Goal: Task Accomplishment & Management: Manage account settings

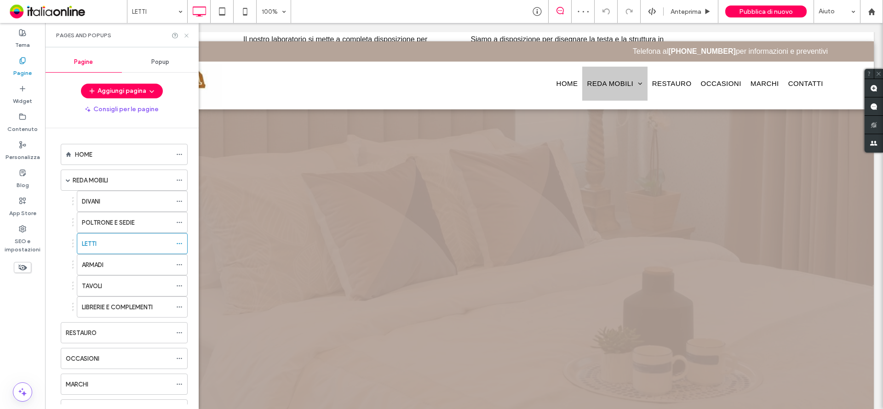
drag, startPoint x: 161, startPoint y: 28, endPoint x: 185, endPoint y: 34, distance: 24.3
click at [185, 34] on use at bounding box center [186, 36] width 4 height 4
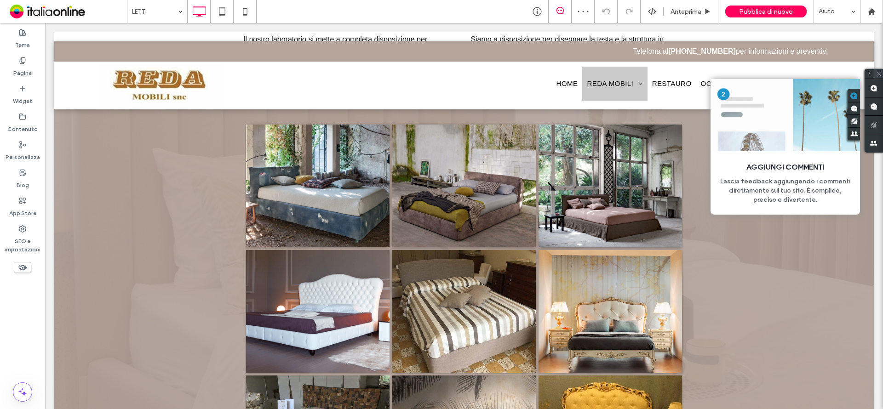
scroll to position [322, 0]
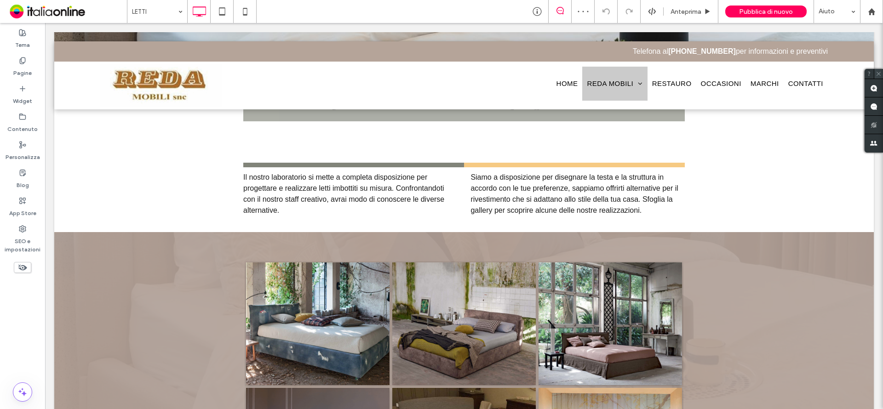
click at [878, 72] on icon at bounding box center [879, 74] width 6 height 6
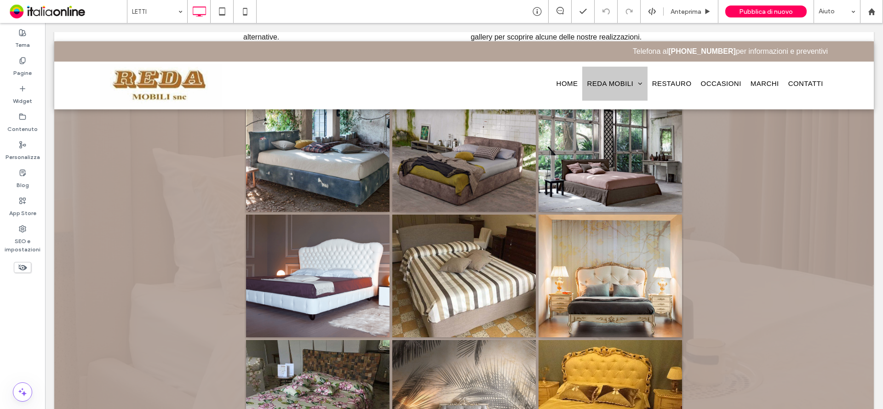
scroll to position [475, 0]
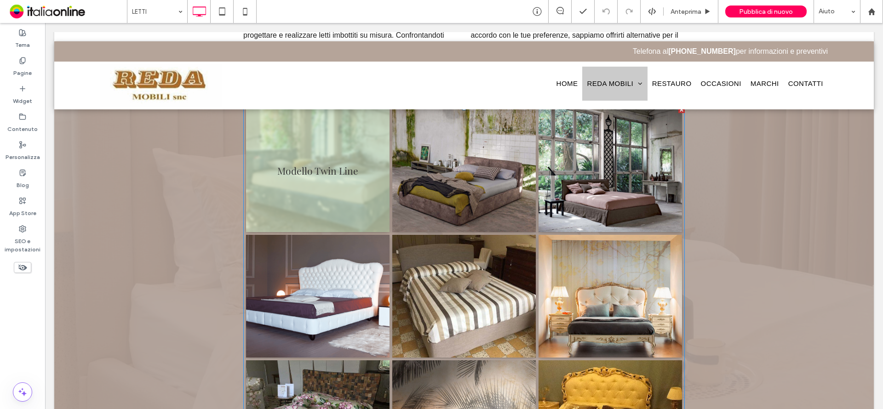
click at [332, 217] on link at bounding box center [318, 170] width 158 height 135
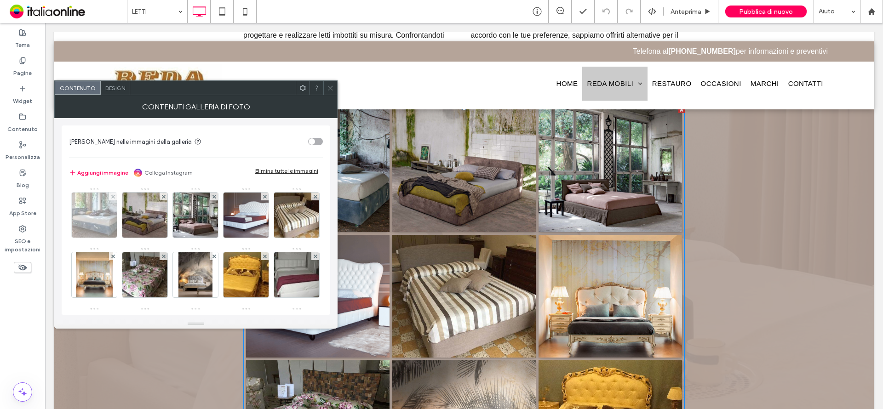
click at [85, 206] on img at bounding box center [95, 215] width 68 height 45
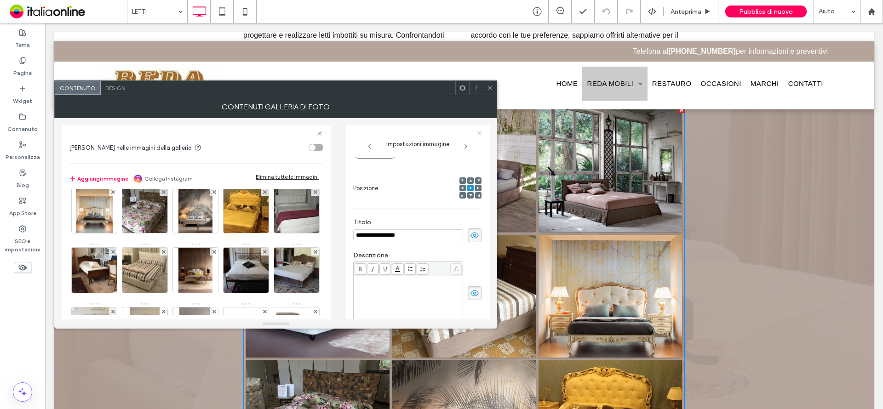
scroll to position [0, 0]
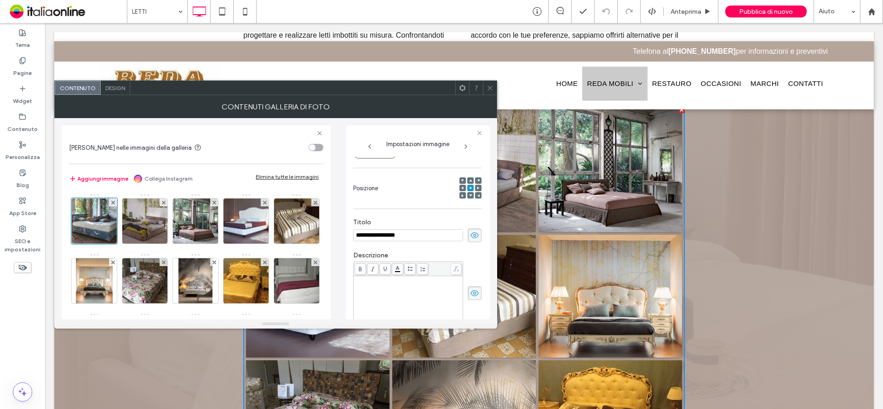
click at [109, 180] on button "Aggiungi immagine" at bounding box center [98, 178] width 59 height 11
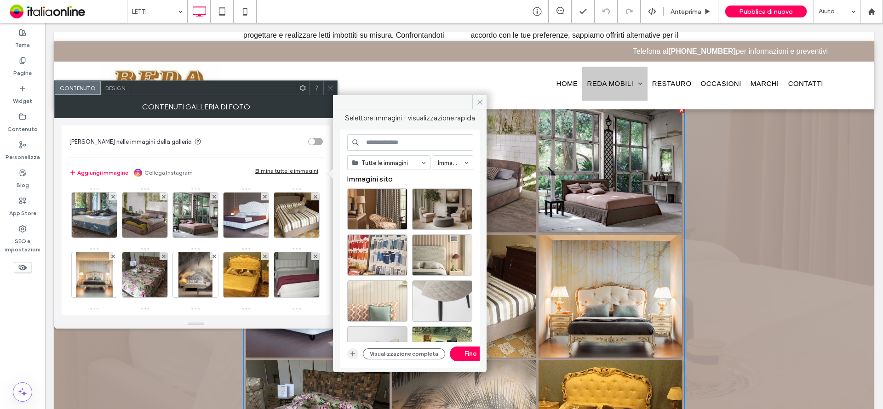
click at [354, 354] on icon "button" at bounding box center [352, 354] width 7 height 7
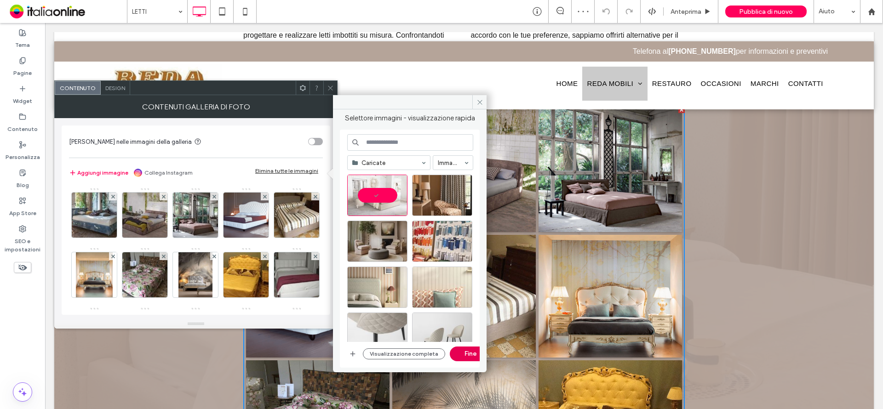
drag, startPoint x: 467, startPoint y: 356, endPoint x: 421, endPoint y: 333, distance: 51.0
click at [467, 356] on button "Fine" at bounding box center [470, 354] width 41 height 15
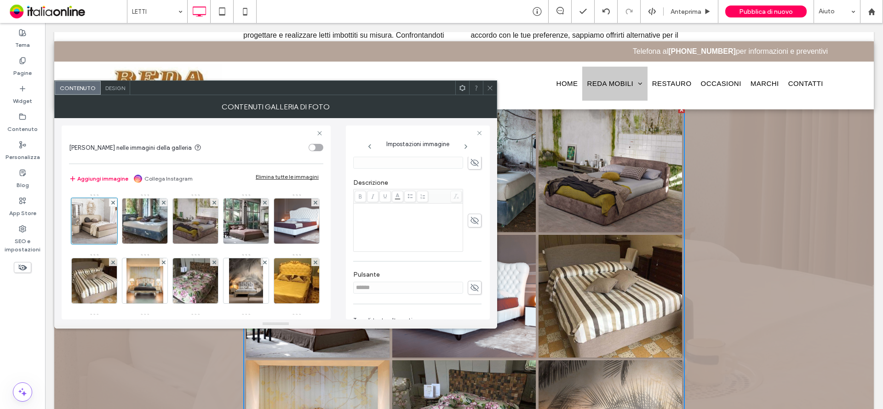
scroll to position [230, 0]
click at [398, 300] on textarea at bounding box center [417, 304] width 128 height 26
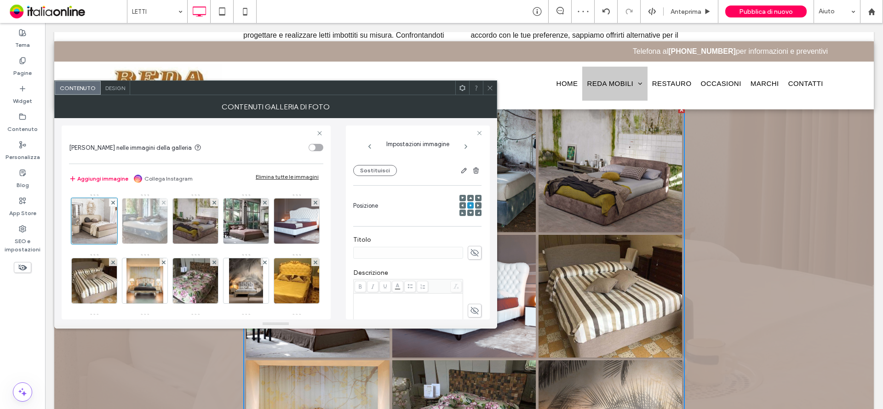
type textarea "**********"
click at [141, 224] on img at bounding box center [145, 221] width 68 height 45
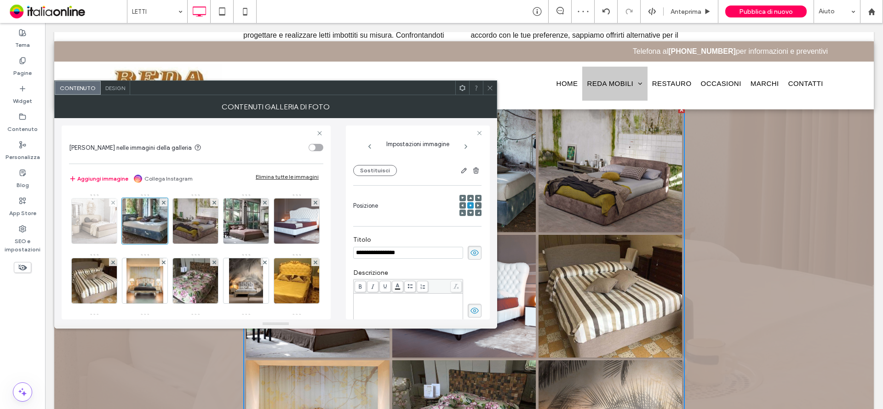
click at [88, 228] on img at bounding box center [95, 221] width 68 height 45
drag, startPoint x: 467, startPoint y: 253, endPoint x: 450, endPoint y: 254, distance: 16.6
click at [470, 253] on icon at bounding box center [474, 253] width 9 height 10
click at [428, 254] on input at bounding box center [408, 253] width 110 height 12
type input "**********"
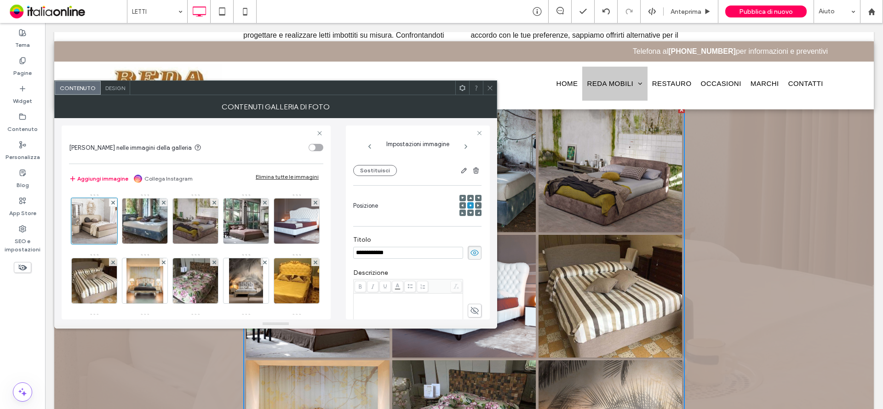
click at [489, 90] on use at bounding box center [490, 88] width 5 height 5
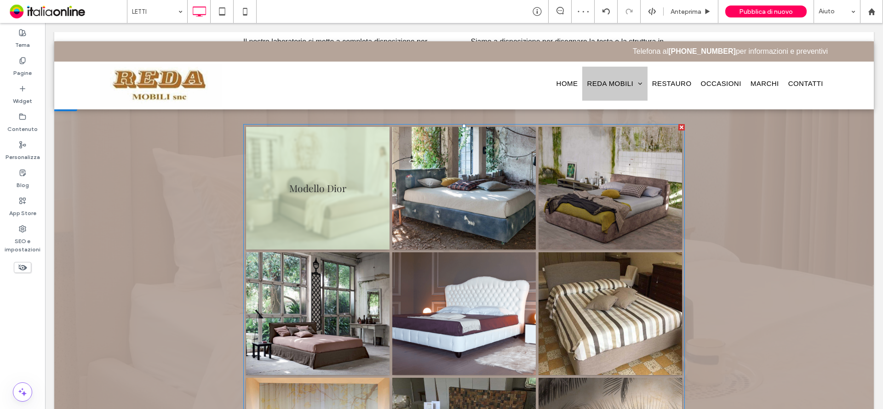
scroll to position [429, 0]
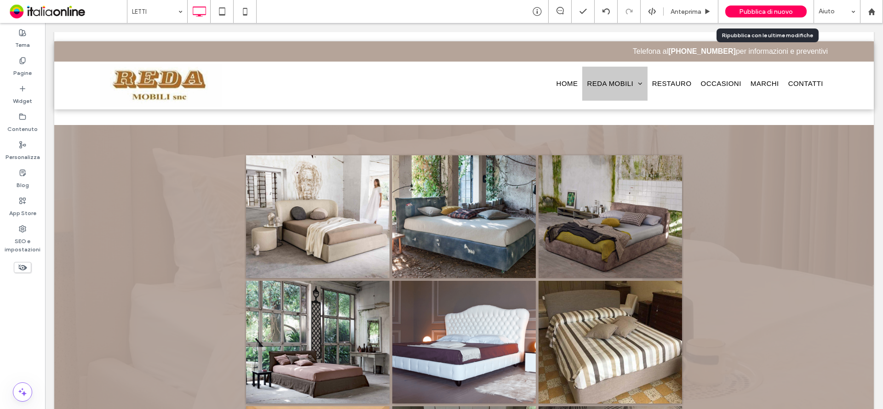
click at [757, 13] on span "Pubblica di nuovo" at bounding box center [766, 12] width 54 height 8
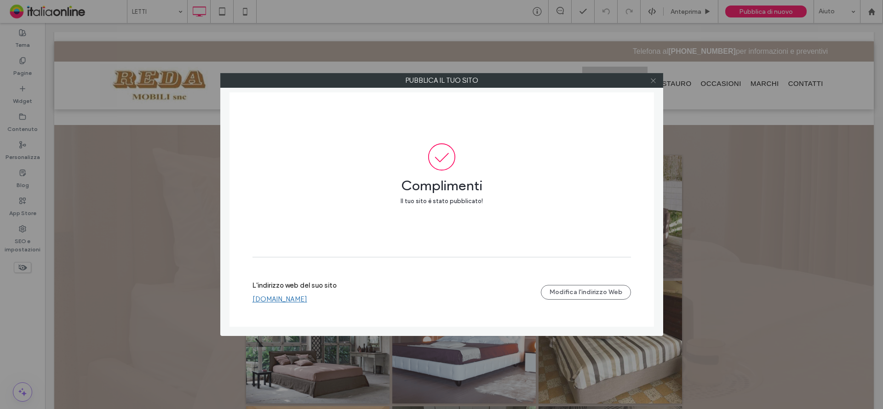
click at [655, 80] on use at bounding box center [653, 80] width 5 height 5
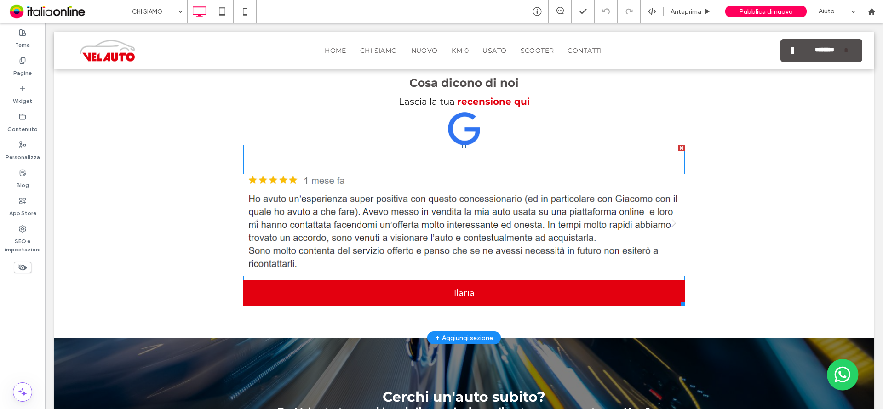
scroll to position [1104, 0]
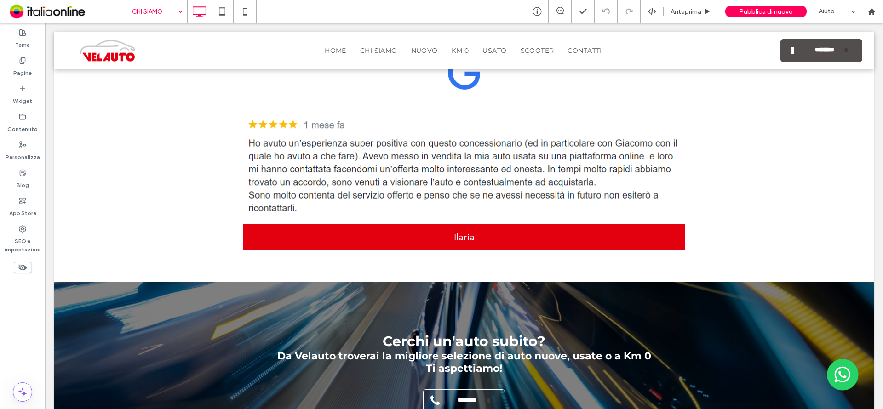
click at [173, 11] on input at bounding box center [155, 11] width 46 height 23
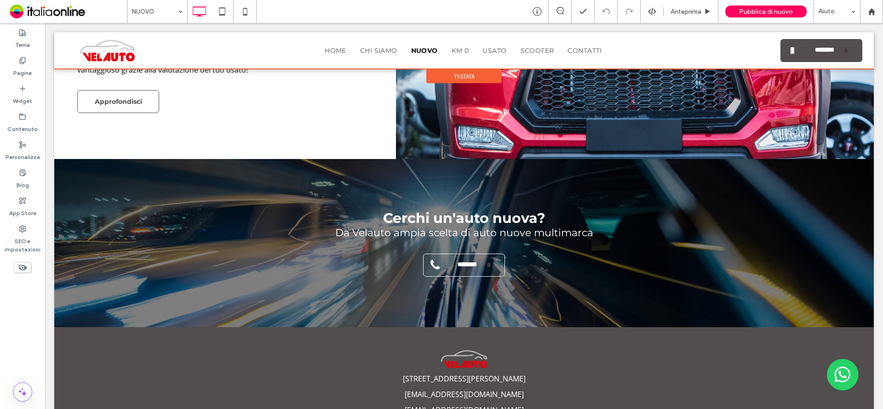
scroll to position [955, 0]
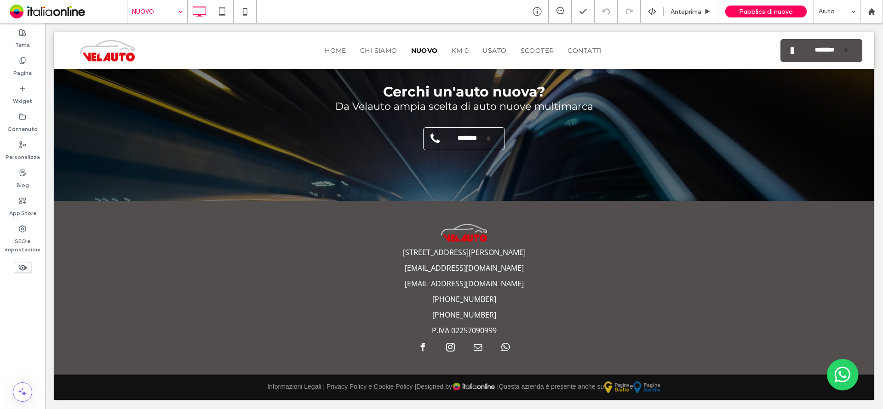
click at [152, 13] on input at bounding box center [155, 11] width 46 height 23
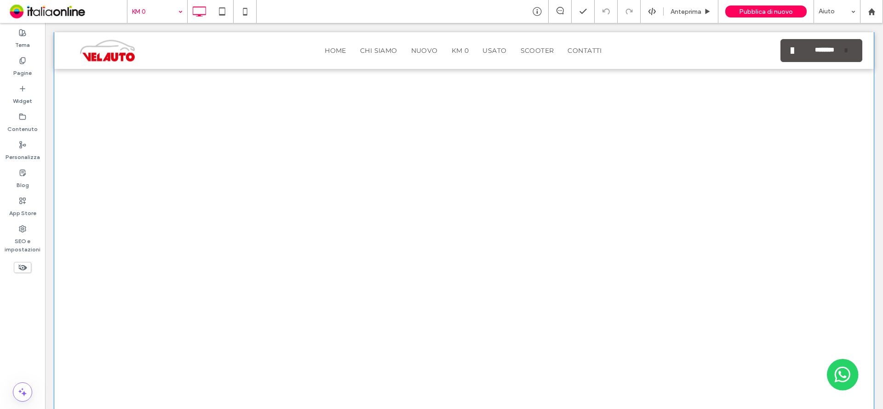
scroll to position [1196, 0]
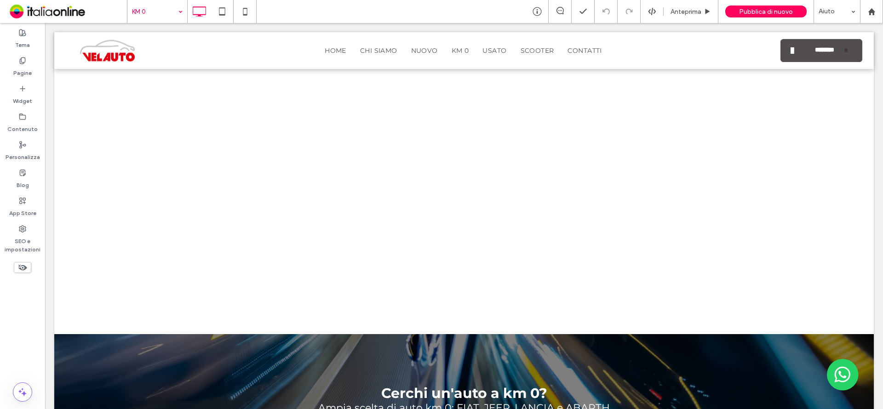
click at [168, 15] on input at bounding box center [155, 11] width 46 height 23
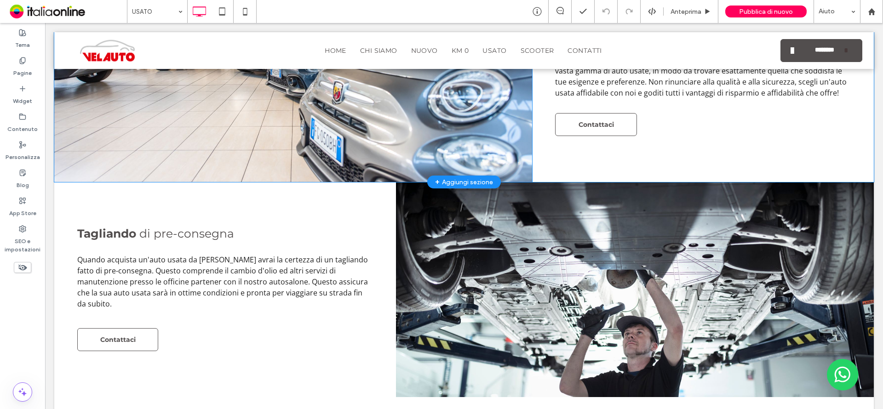
scroll to position [782, 0]
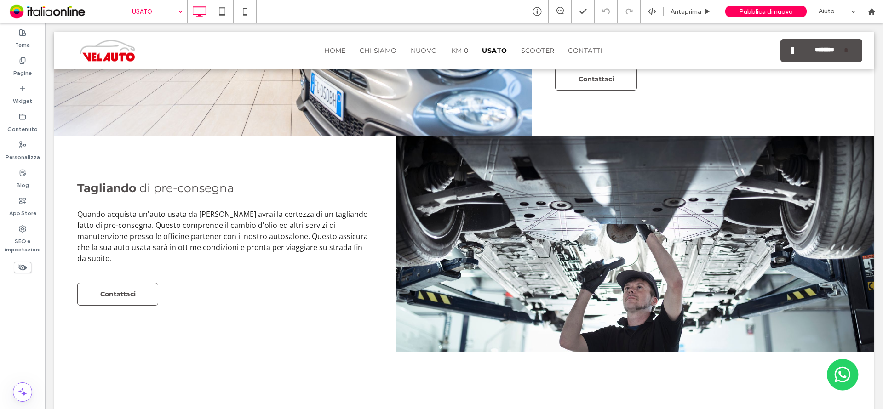
click at [145, 13] on input at bounding box center [155, 11] width 46 height 23
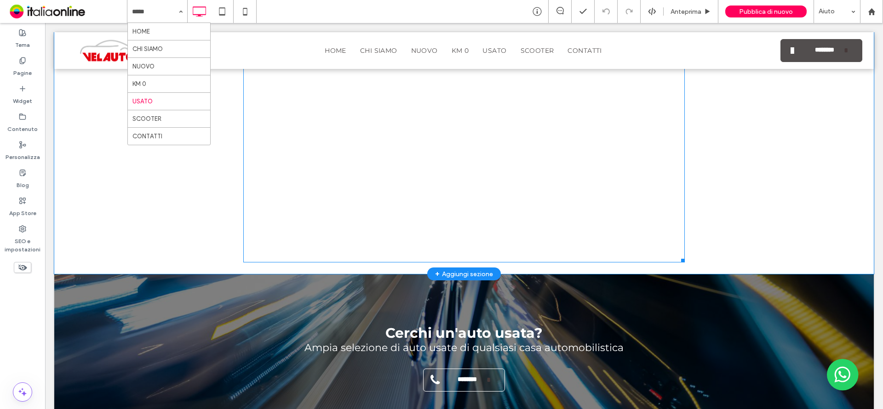
scroll to position [1334, 0]
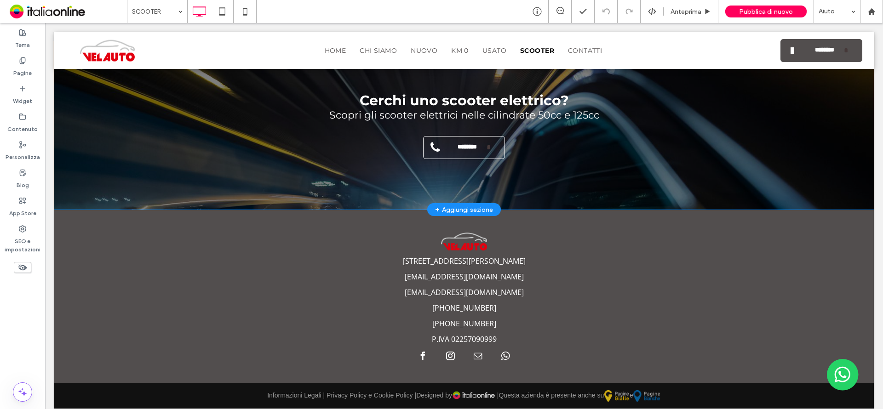
scroll to position [1010, 0]
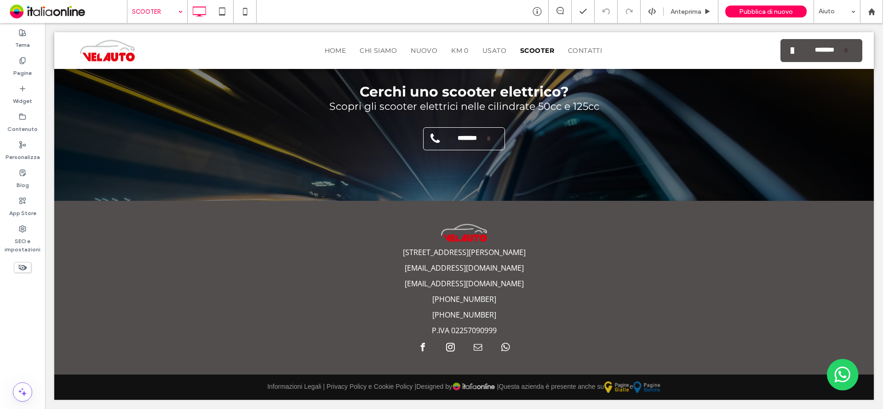
click at [142, 15] on input at bounding box center [155, 11] width 46 height 23
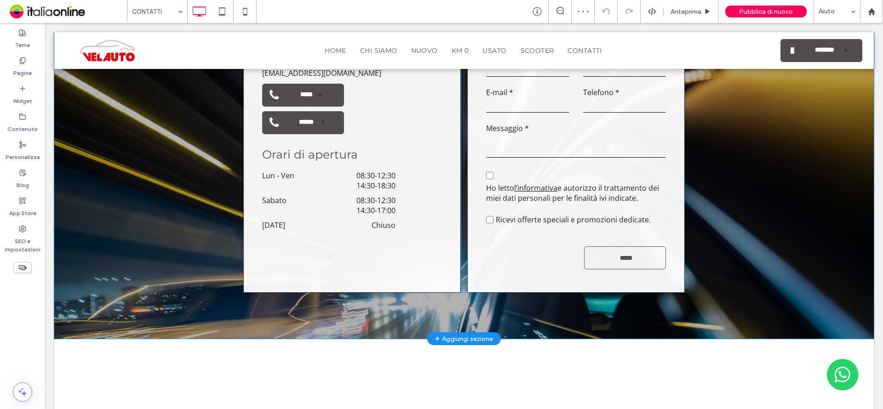
scroll to position [552, 0]
click at [377, 181] on time "18:30" at bounding box center [386, 186] width 18 height 10
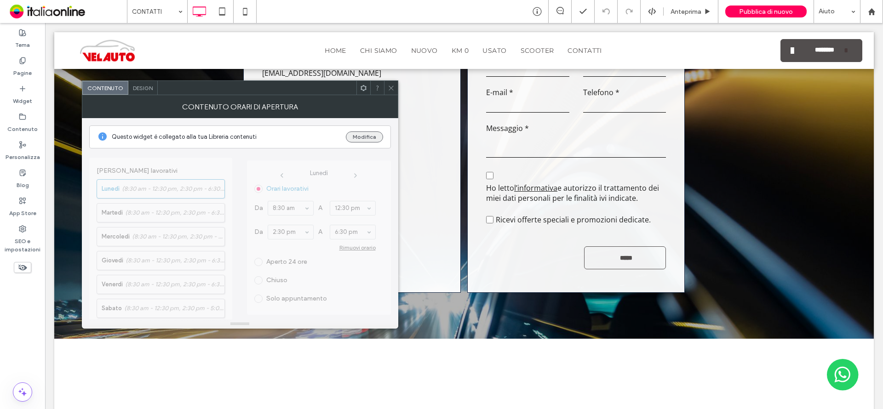
click at [364, 139] on button "Modifica" at bounding box center [364, 137] width 37 height 11
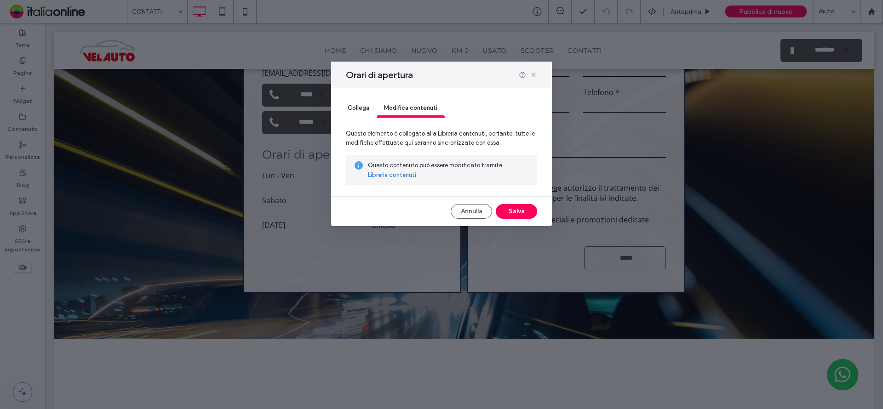
drag, startPoint x: 369, startPoint y: 144, endPoint x: 388, endPoint y: 176, distance: 37.3
click at [388, 176] on link "Libreria contenuti" at bounding box center [392, 175] width 48 height 9
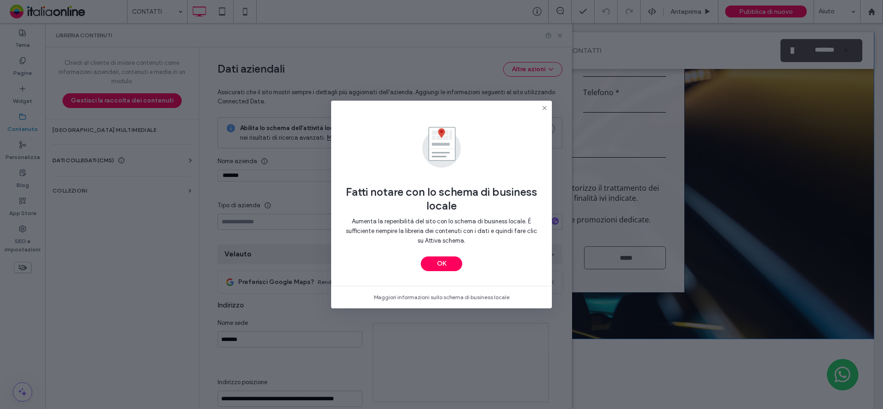
type input "*******"
click at [443, 265] on button "OK" at bounding box center [441, 264] width 41 height 15
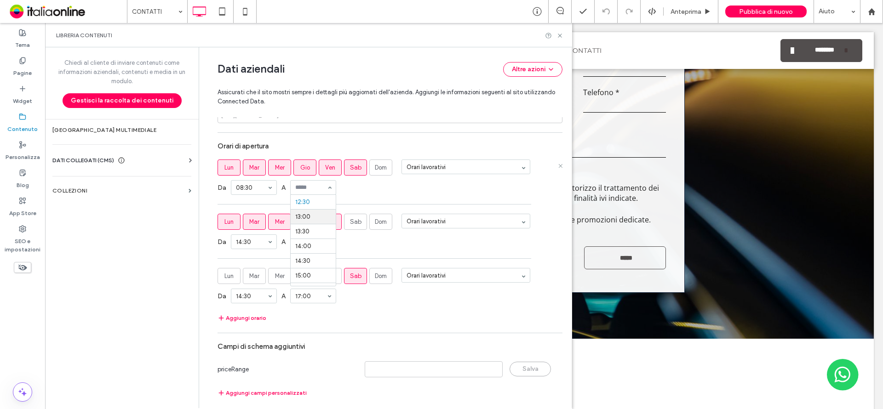
scroll to position [506, 0]
click at [350, 171] on span "Sab" at bounding box center [356, 167] width 12 height 9
click at [350, 222] on span "Sab" at bounding box center [356, 222] width 12 height 9
click at [325, 223] on span "Ven" at bounding box center [330, 222] width 10 height 9
click at [300, 223] on span "Gio" at bounding box center [305, 222] width 10 height 9
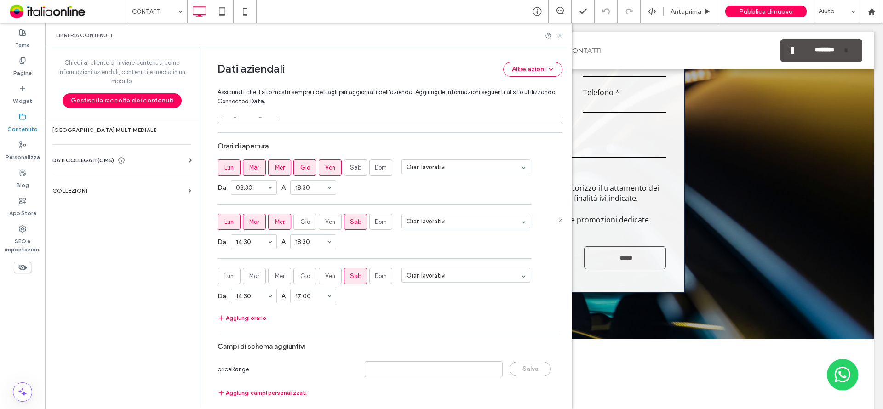
click at [276, 222] on span "Mer" at bounding box center [280, 222] width 10 height 9
drag, startPoint x: 251, startPoint y: 224, endPoint x: 246, endPoint y: 223, distance: 5.6
click at [251, 224] on span "Mar" at bounding box center [254, 222] width 10 height 9
click at [230, 223] on label "Lun" at bounding box center [229, 222] width 23 height 16
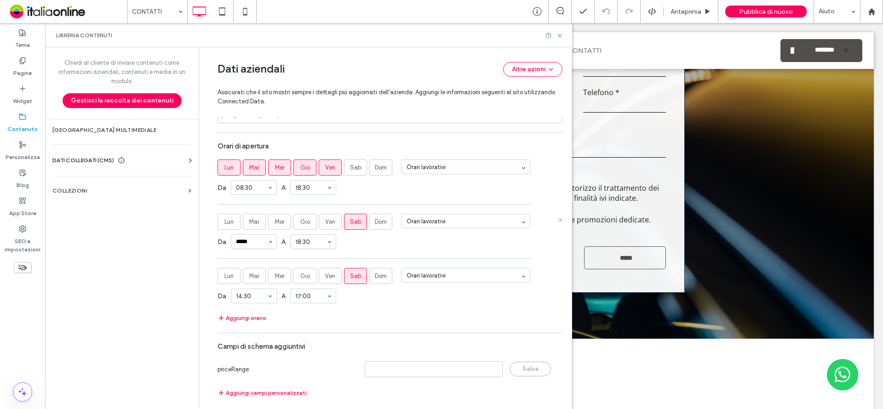
type input "*****"
type input "**"
drag, startPoint x: 308, startPoint y: 270, endPoint x: 270, endPoint y: 294, distance: 45.1
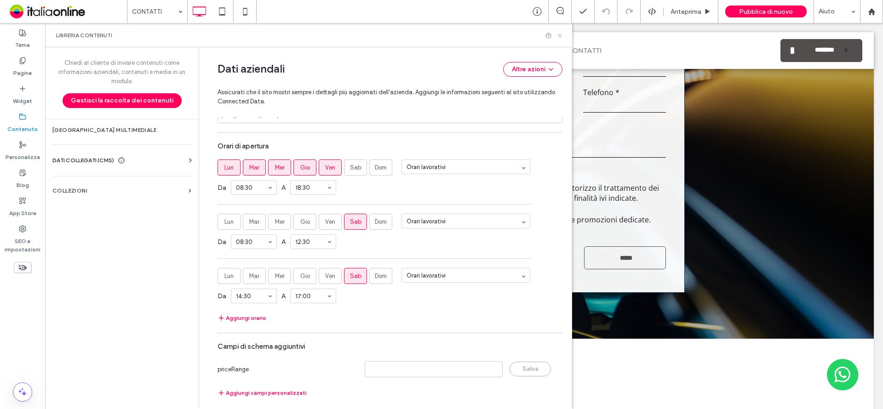
click at [560, 35] on use at bounding box center [560, 36] width 4 height 4
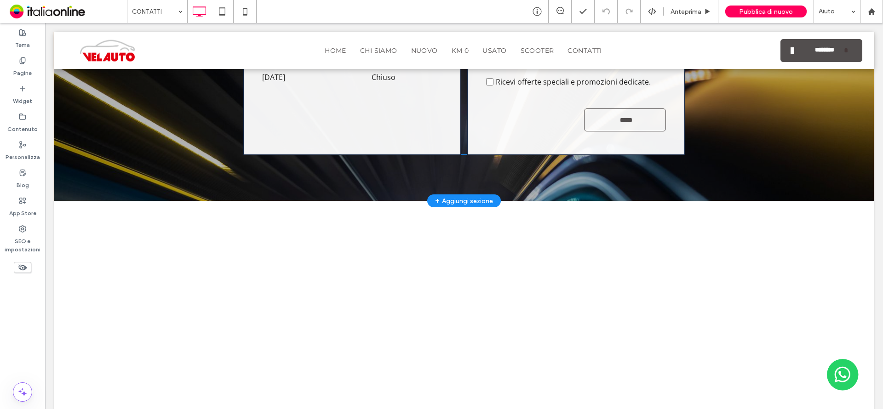
scroll to position [552, 0]
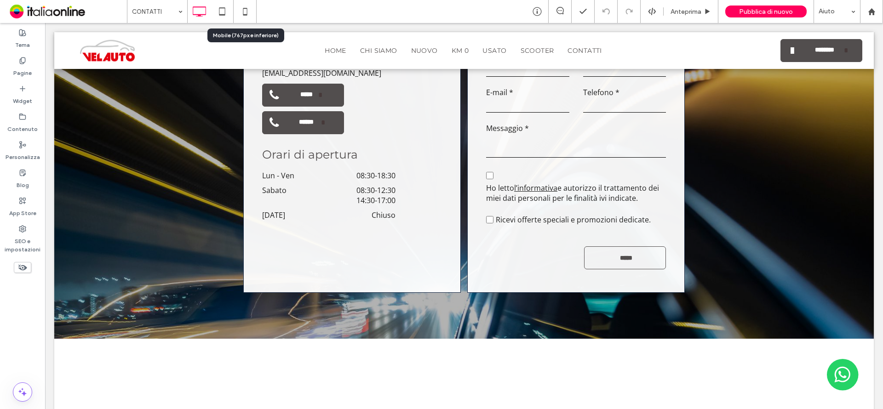
drag, startPoint x: 241, startPoint y: 12, endPoint x: 345, endPoint y: 53, distance: 112.1
click at [241, 12] on icon at bounding box center [245, 11] width 18 height 18
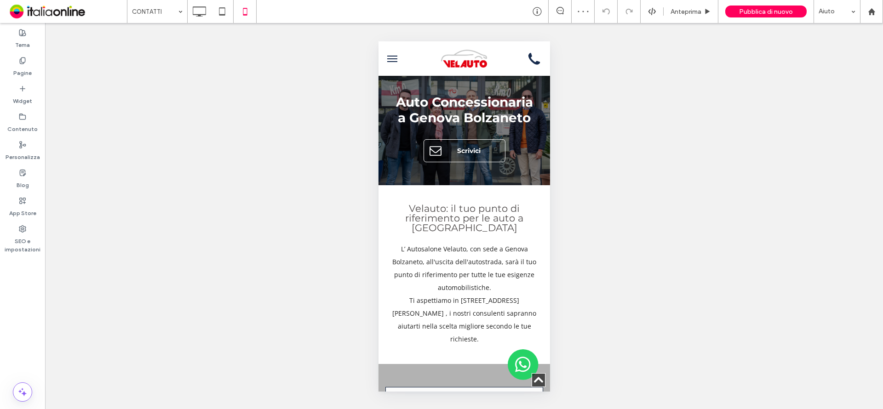
scroll to position [368, 0]
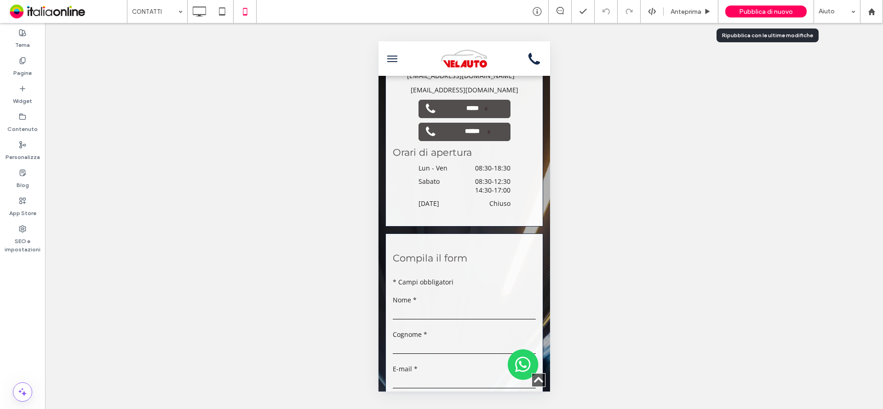
drag, startPoint x: 766, startPoint y: 14, endPoint x: 766, endPoint y: 20, distance: 6.5
click at [766, 14] on span "Pubblica di nuovo" at bounding box center [766, 12] width 54 height 8
